Goal: Complete application form

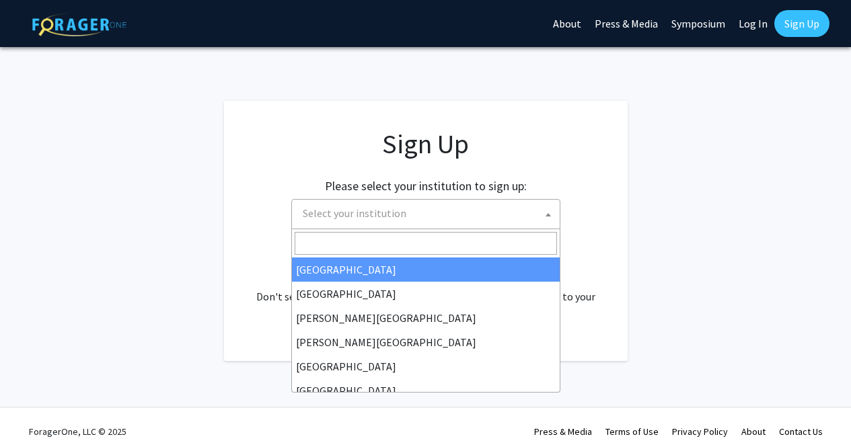
click at [408, 207] on span "Select your institution" at bounding box center [428, 214] width 262 height 28
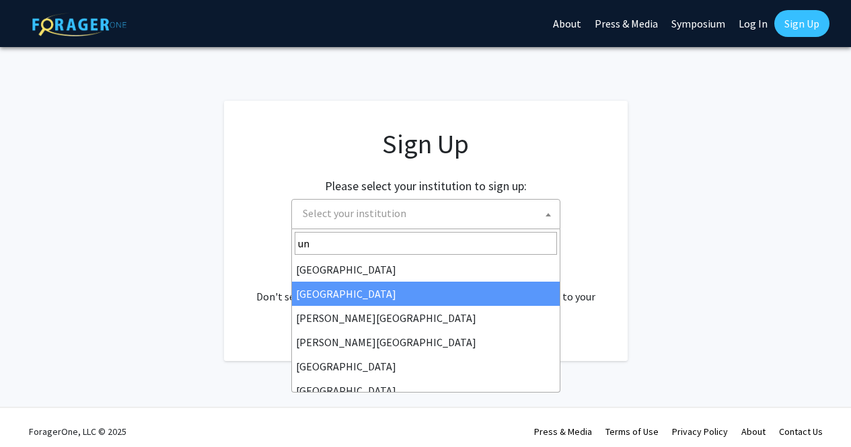
type input "u"
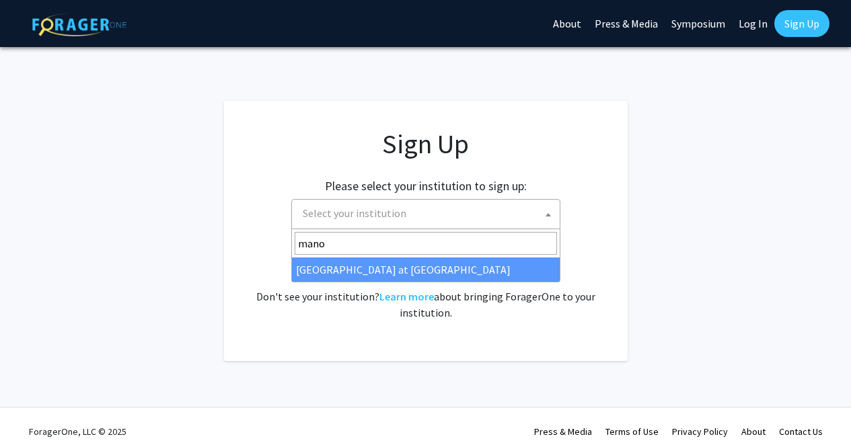
type input "manoa"
select select "18"
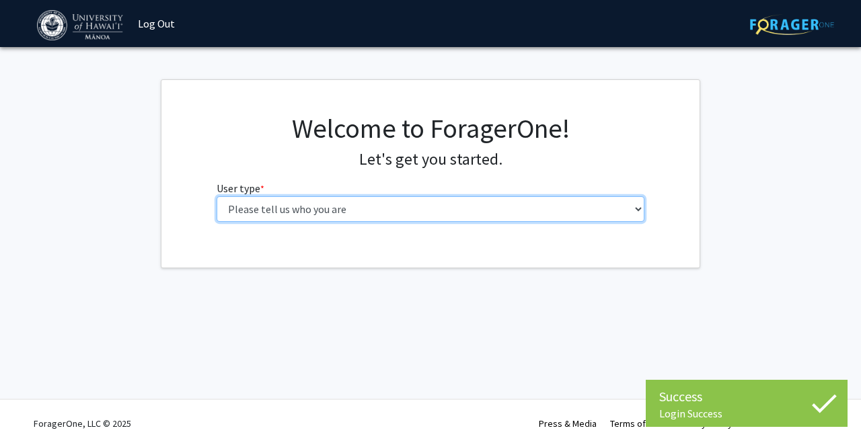
click at [295, 215] on select "Please tell us who you are Undergraduate Student Master's Student Doctoral Cand…" at bounding box center [431, 209] width 429 height 26
select select "1: undergrad"
click at [217, 196] on select "Please tell us who you are Undergraduate Student Master's Student Doctoral Cand…" at bounding box center [431, 209] width 429 height 26
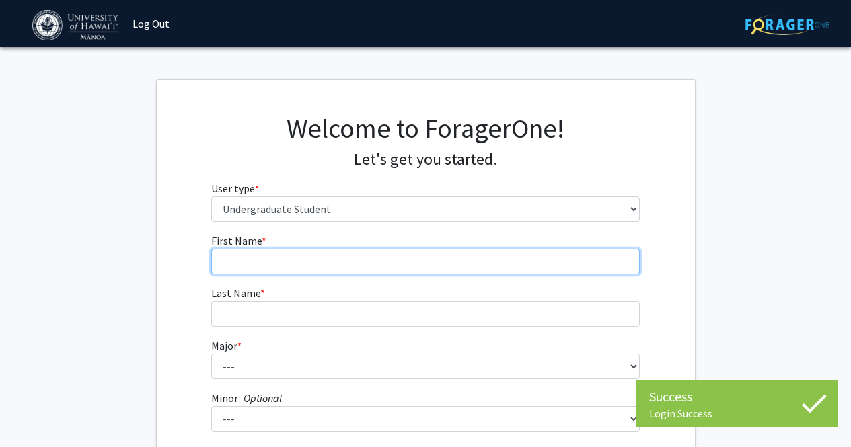
click at [355, 266] on input "First Name * required" at bounding box center [425, 262] width 429 height 26
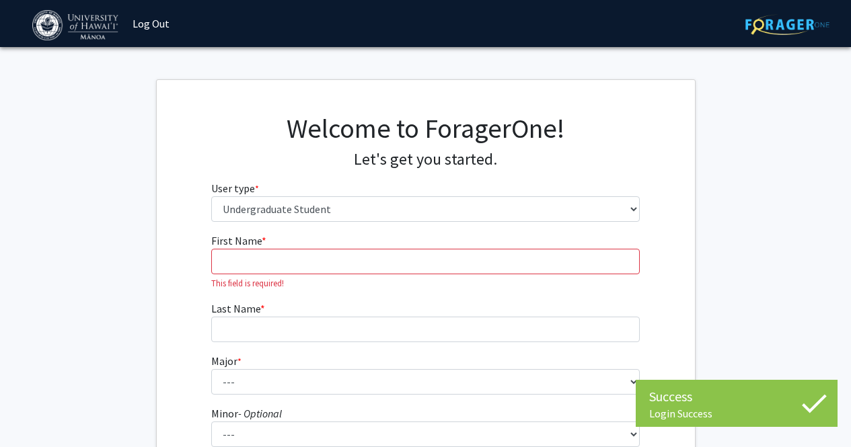
click at [364, 275] on form "First Name * required This field is required! Last Name * required Major * requ…" at bounding box center [425, 403] width 429 height 340
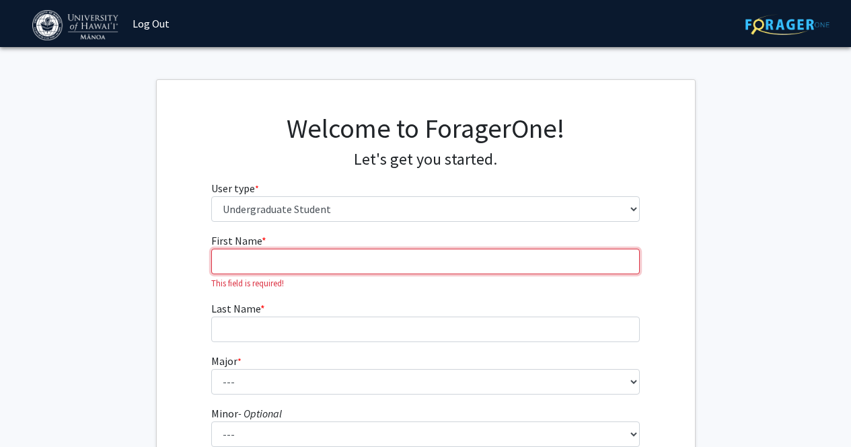
drag, startPoint x: 364, startPoint y: 275, endPoint x: 348, endPoint y: 265, distance: 18.7
click at [348, 265] on input "First Name * required" at bounding box center [425, 262] width 429 height 26
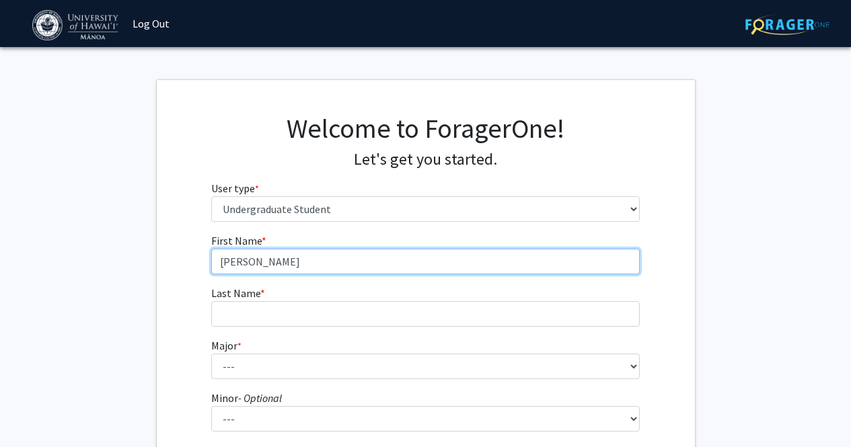
type input "Vivian"
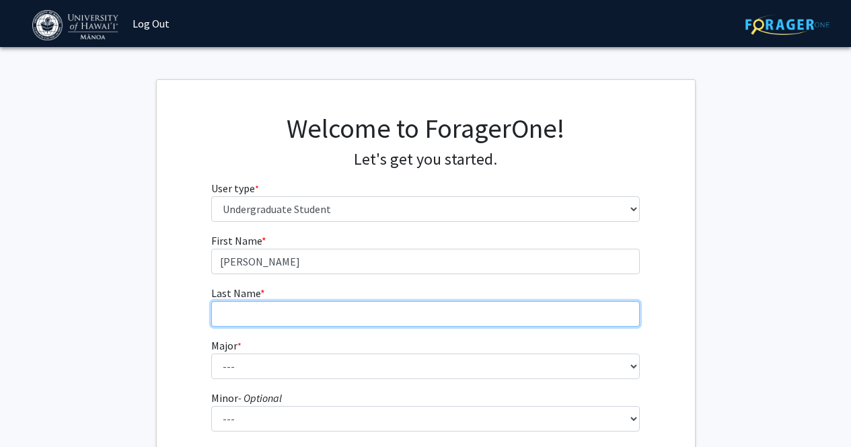
click at [263, 318] on input "Last Name * required" at bounding box center [425, 314] width 429 height 26
type input "Hui"
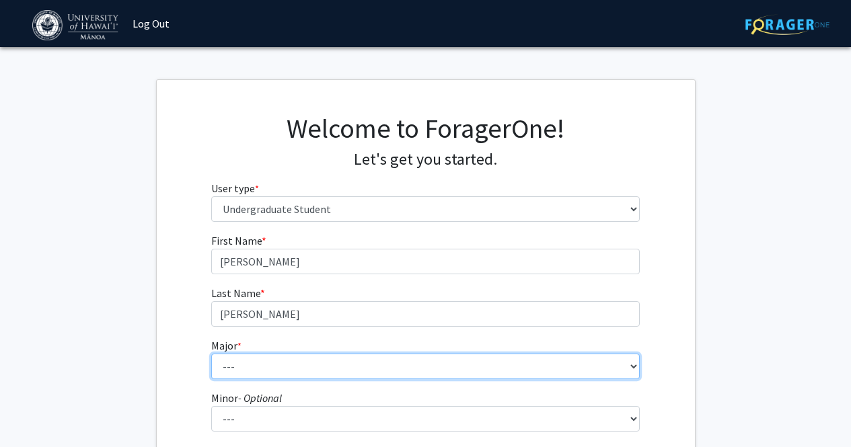
click at [244, 373] on select "--- Accounting American Studies Animal Sciences Anthropology Art Art History As…" at bounding box center [425, 367] width 429 height 26
select select "11: 1393"
click at [211, 354] on select "--- Accounting American Studies Animal Sciences Anthropology Art Art History As…" at bounding box center [425, 367] width 429 height 26
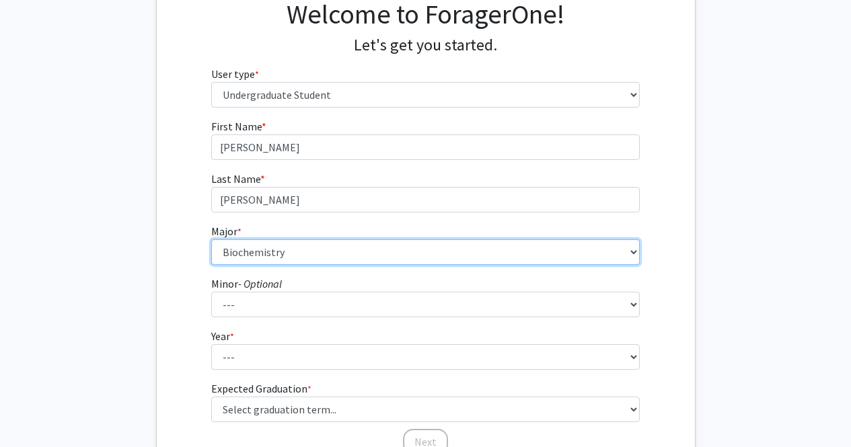
scroll to position [116, 0]
click at [310, 251] on select "--- Accounting American Studies Animal Sciences Anthropology Art Art History As…" at bounding box center [425, 251] width 429 height 26
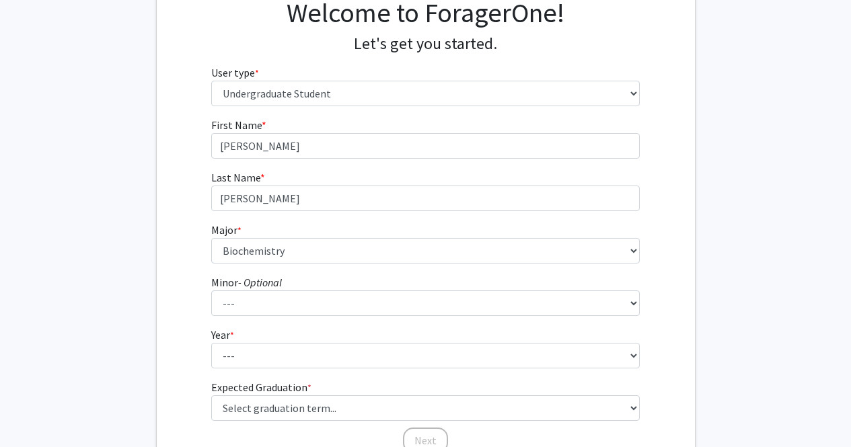
click at [117, 278] on fg-get-started "Welcome to ForagerOne! Let's get you started. User type * required Please tell …" at bounding box center [425, 227] width 851 height 527
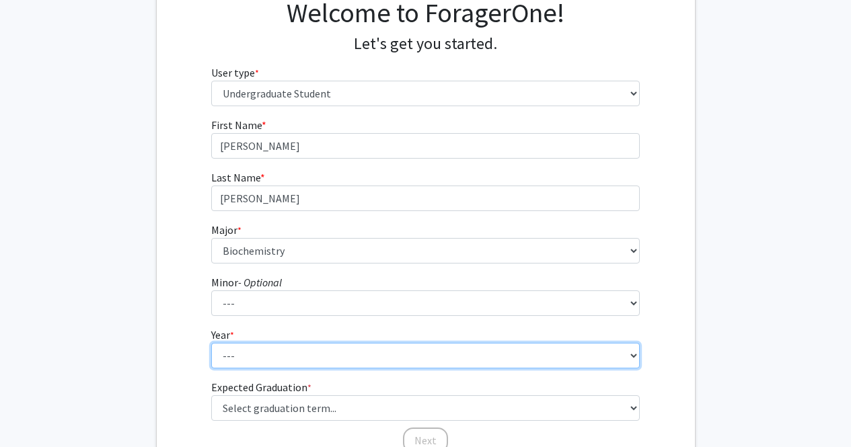
click at [277, 347] on select "--- First-year Sophomore Junior Senior Postbaccalaureate Certificate" at bounding box center [425, 356] width 429 height 26
select select "4: senior"
click at [211, 343] on select "--- First-year Sophomore Junior Senior Postbaccalaureate Certificate" at bounding box center [425, 356] width 429 height 26
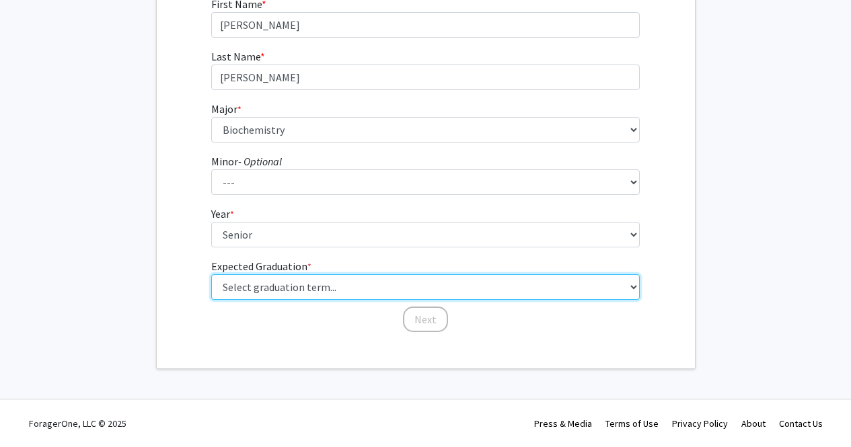
click at [248, 279] on select "Select graduation term... Spring 2025 Summer 2025 Fall 2025 Winter 2025 Spring …" at bounding box center [425, 288] width 429 height 26
select select "9: spring_2027"
click at [211, 275] on select "Select graduation term... Spring 2025 Summer 2025 Fall 2025 Winter 2025 Spring …" at bounding box center [425, 288] width 429 height 26
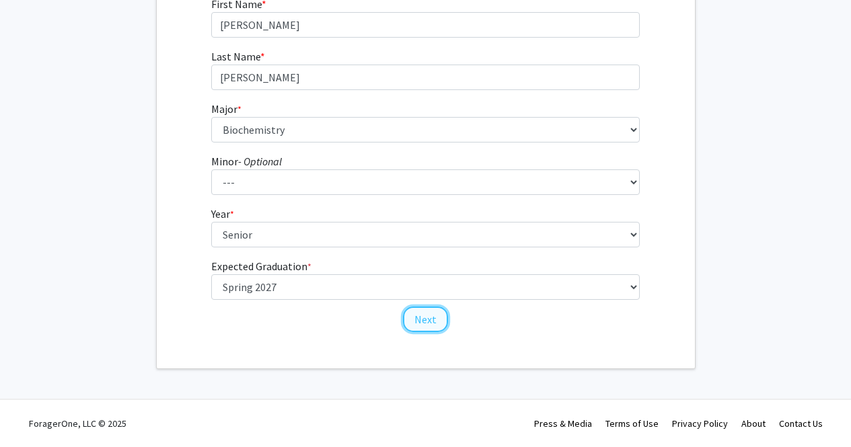
click at [422, 324] on button "Next" at bounding box center [425, 320] width 45 height 26
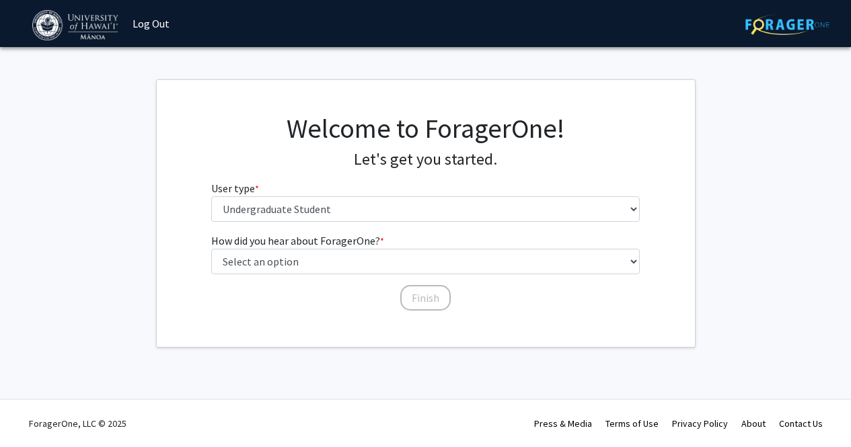
scroll to position [0, 0]
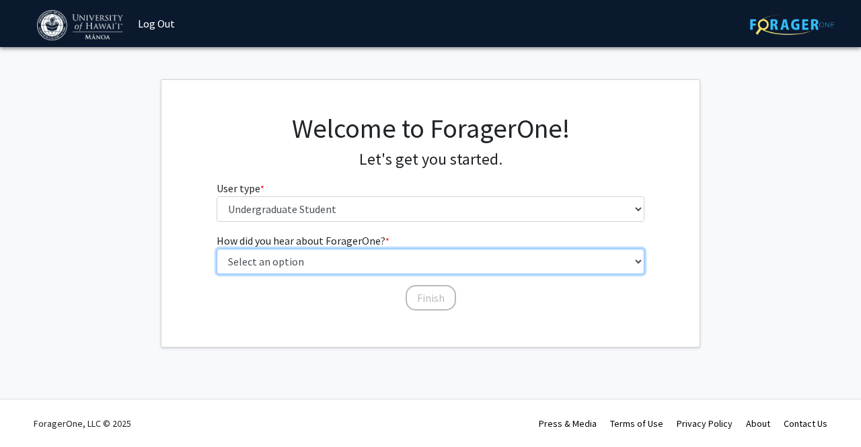
click at [288, 259] on select "Select an option Peer/student recommendation Faculty/staff recommendation Unive…" at bounding box center [431, 262] width 429 height 26
select select "3: university_website"
click at [217, 249] on select "Select an option Peer/student recommendation Faculty/staff recommendation Unive…" at bounding box center [431, 262] width 429 height 26
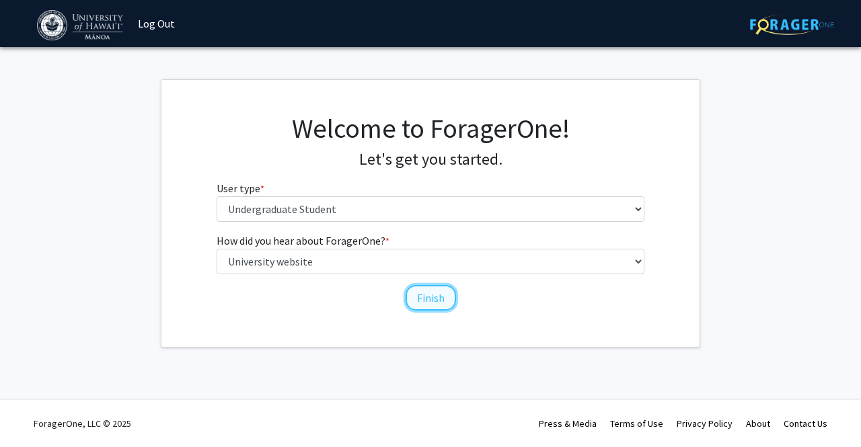
click at [410, 300] on button "Finish" at bounding box center [431, 298] width 50 height 26
